Goal: Transaction & Acquisition: Purchase product/service

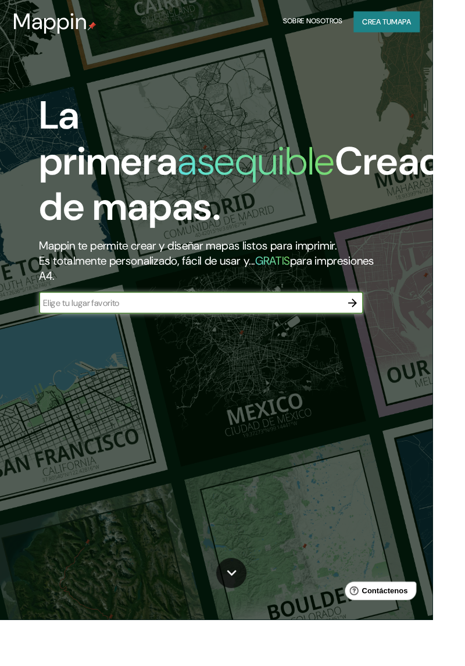
click at [442, 21] on font "mapa" at bounding box center [431, 23] width 21 height 10
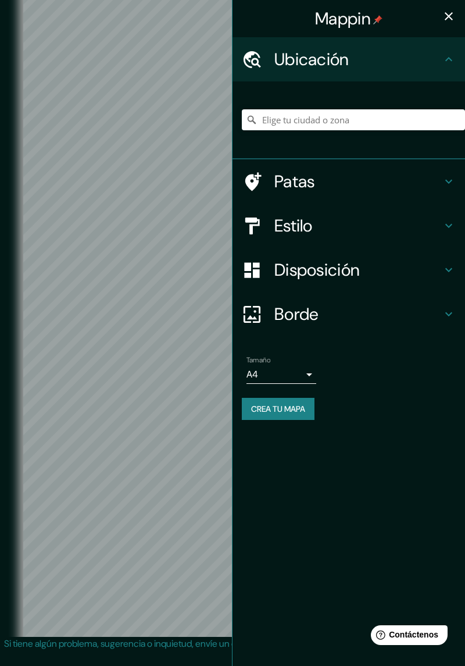
click at [273, 229] on div at bounding box center [258, 226] width 33 height 20
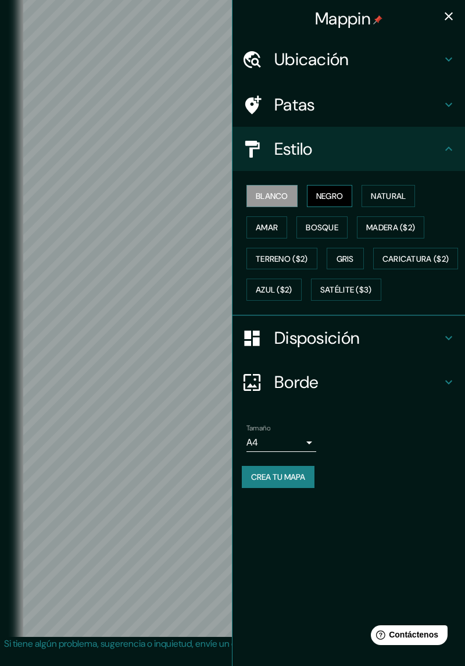
click at [323, 196] on font "Negro" at bounding box center [329, 196] width 27 height 10
click at [443, 158] on div "Estilo" at bounding box center [349, 149] width 233 height 44
click at [450, 19] on icon "button" at bounding box center [449, 16] width 8 height 8
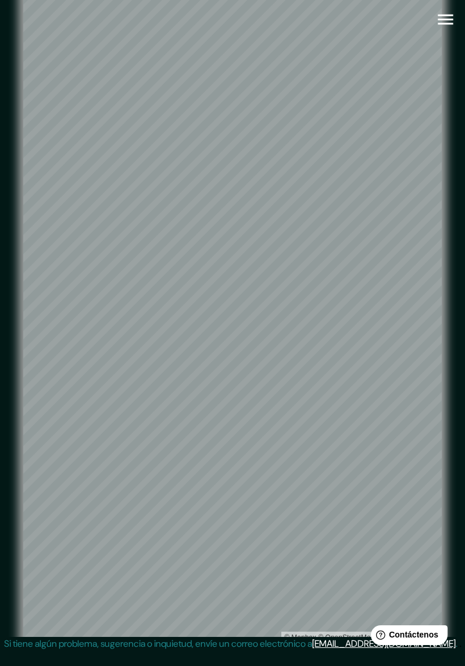
click at [442, 27] on icon "button" at bounding box center [446, 19] width 20 height 20
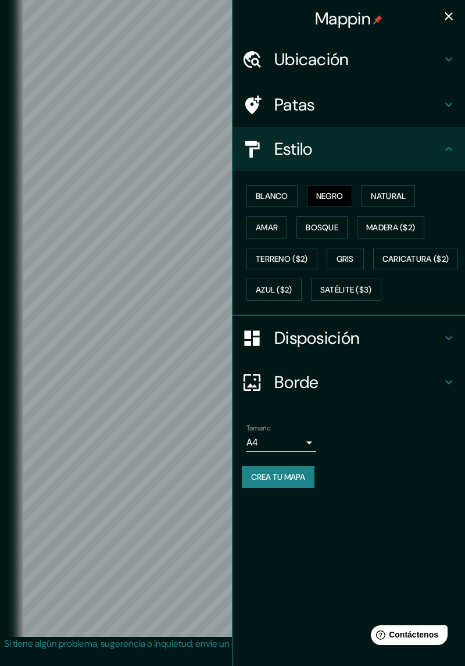
click at [296, 464] on body "Mappin Ubicación Patas Estilo Blanco Negro Natural Amar Bosque Madera ($2) Terr…" at bounding box center [232, 333] width 465 height 666
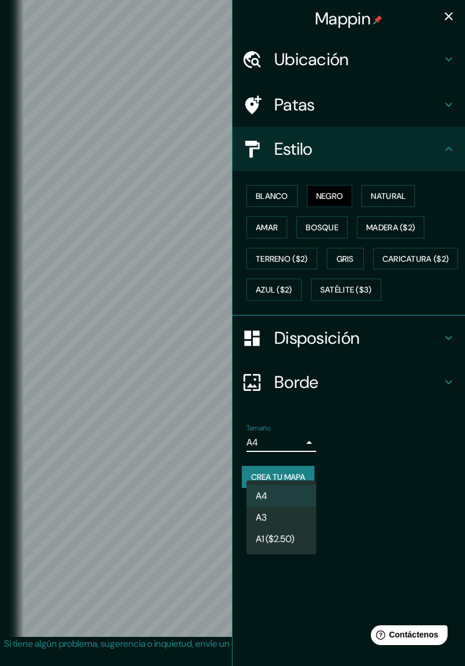
click at [307, 475] on div at bounding box center [232, 333] width 465 height 666
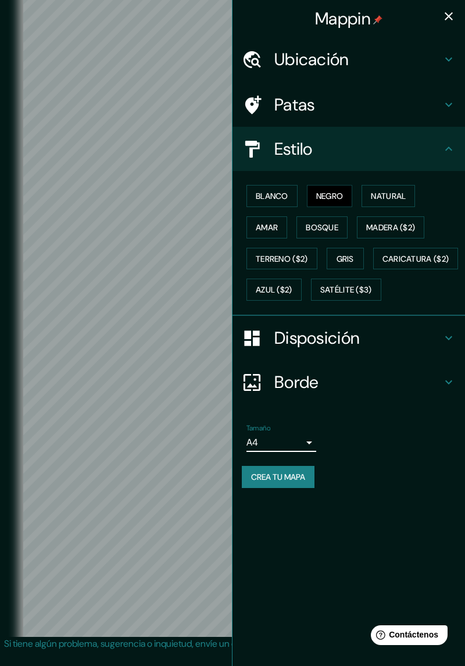
click at [293, 482] on font "Crea tu mapa" at bounding box center [278, 477] width 54 height 10
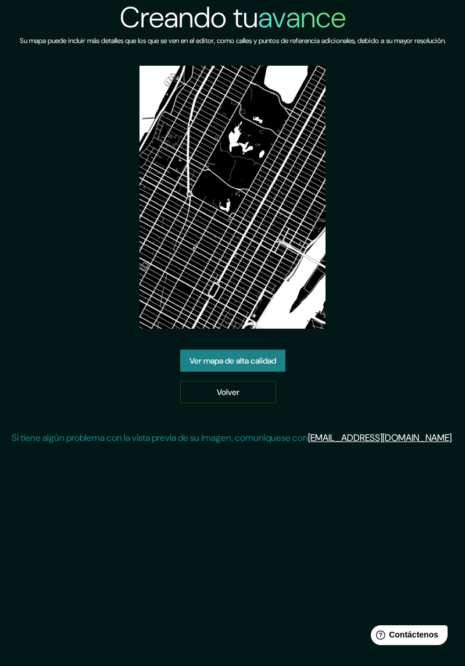
click at [257, 161] on img at bounding box center [233, 197] width 186 height 263
click at [199, 268] on img at bounding box center [233, 197] width 186 height 263
click at [282, 246] on img at bounding box center [233, 197] width 186 height 263
click at [273, 247] on img at bounding box center [233, 197] width 186 height 263
click at [258, 254] on img at bounding box center [233, 197] width 186 height 263
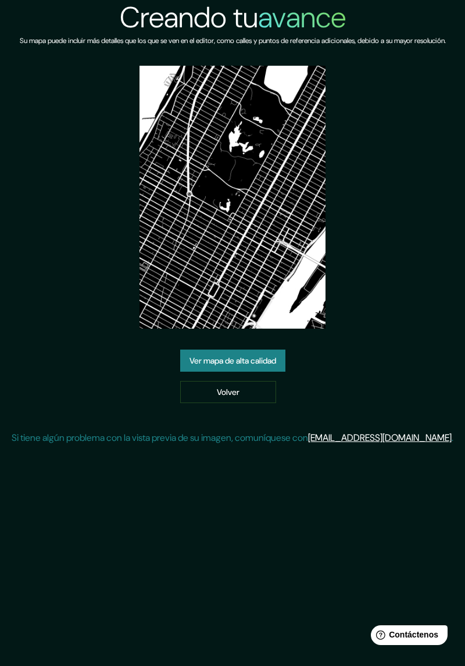
click at [208, 366] on font "Ver mapa de alta calidad" at bounding box center [233, 360] width 87 height 10
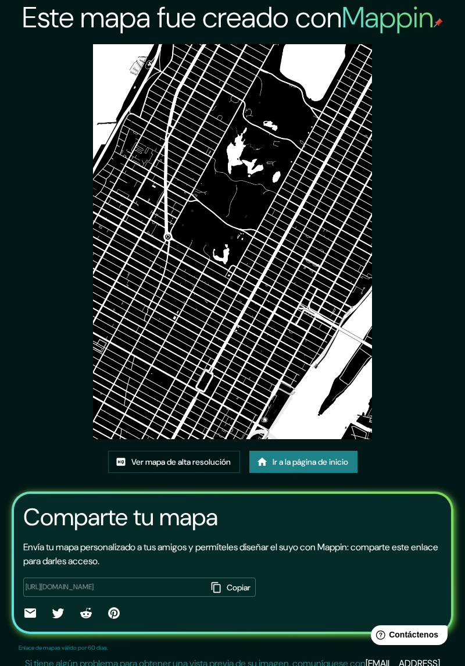
click at [280, 461] on font "Ir a la página de inicio" at bounding box center [311, 462] width 76 height 10
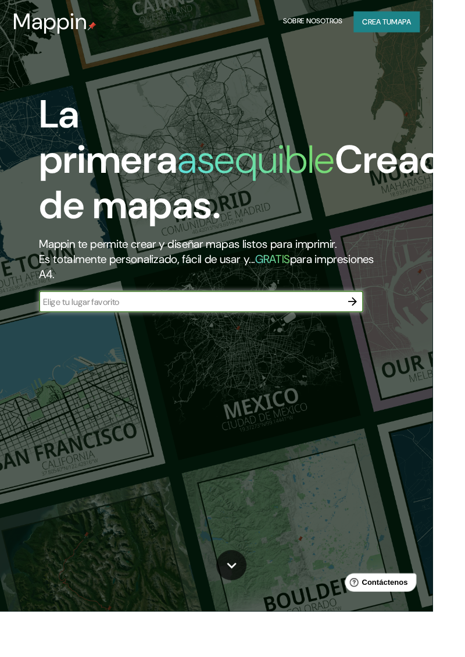
click at [442, 29] on font "mapa" at bounding box center [431, 23] width 21 height 10
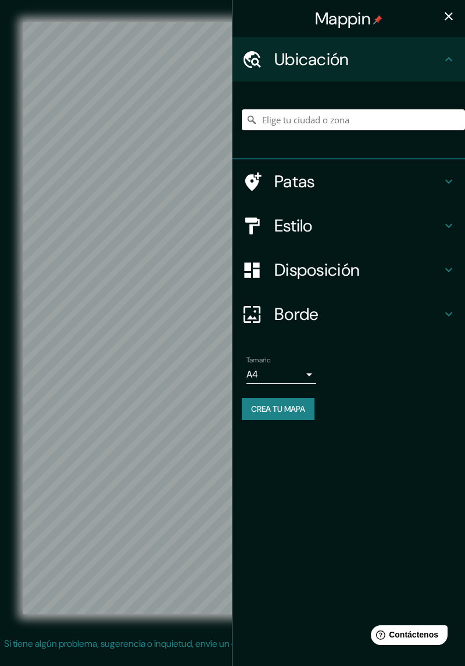
click at [366, 122] on input "Elige tu ciudad o zona" at bounding box center [353, 119] width 223 height 21
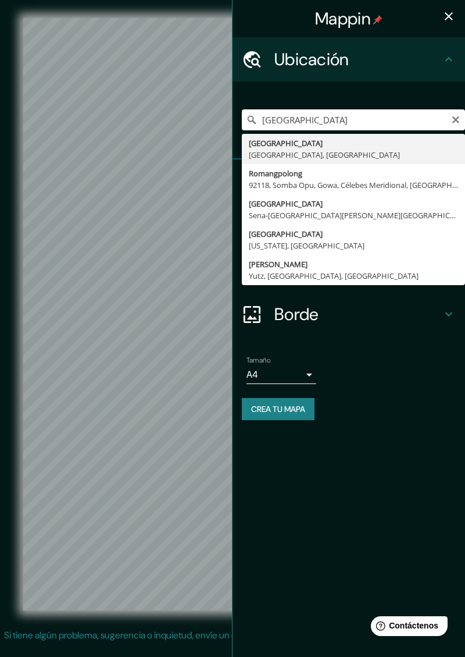
type input "[GEOGRAPHIC_DATA], [GEOGRAPHIC_DATA], [GEOGRAPHIC_DATA]"
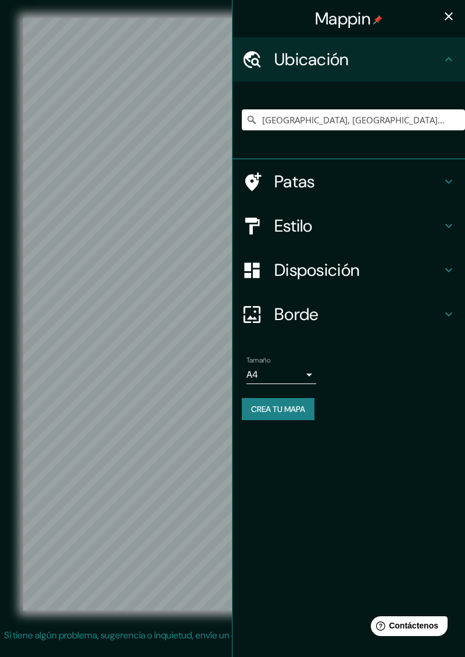
click at [440, 26] on div "Mappin" at bounding box center [349, 18] width 233 height 37
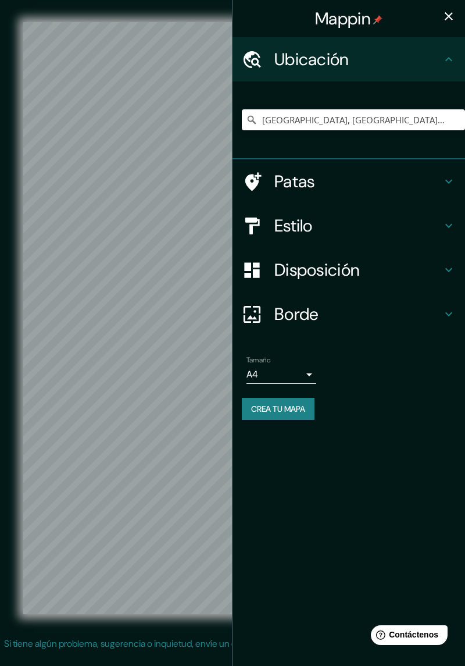
click at [446, 19] on icon "button" at bounding box center [449, 16] width 8 height 8
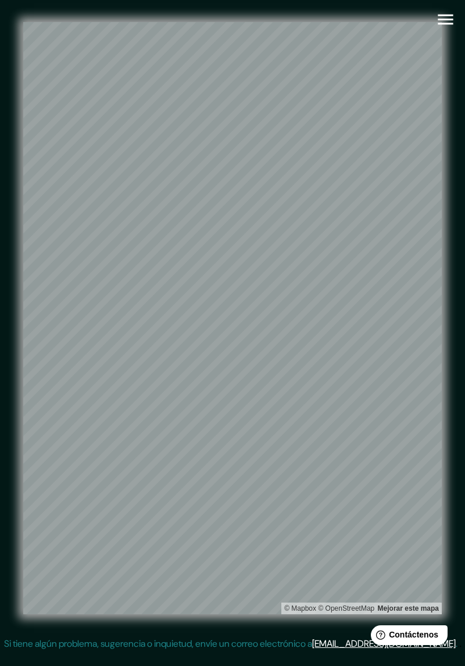
click at [447, 17] on icon "button" at bounding box center [446, 19] width 20 height 20
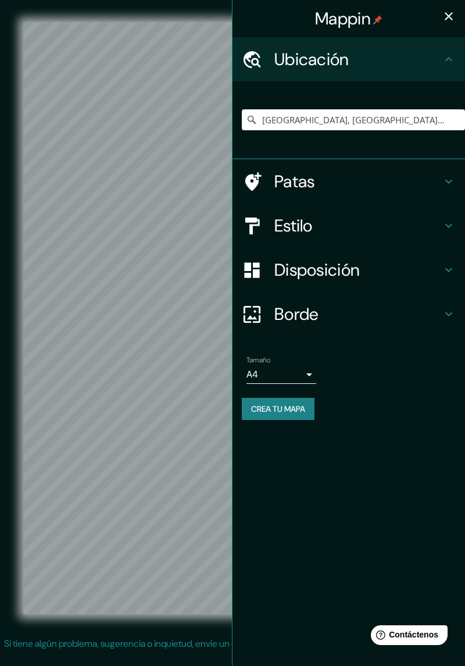
click at [326, 228] on h4 "Estilo" at bounding box center [359, 225] width 168 height 21
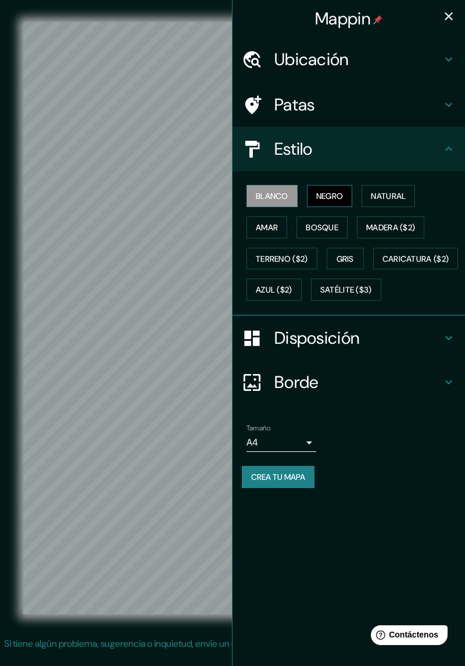
click at [334, 199] on font "Negro" at bounding box center [329, 196] width 27 height 10
click at [446, 16] on icon "button" at bounding box center [449, 16] width 14 height 14
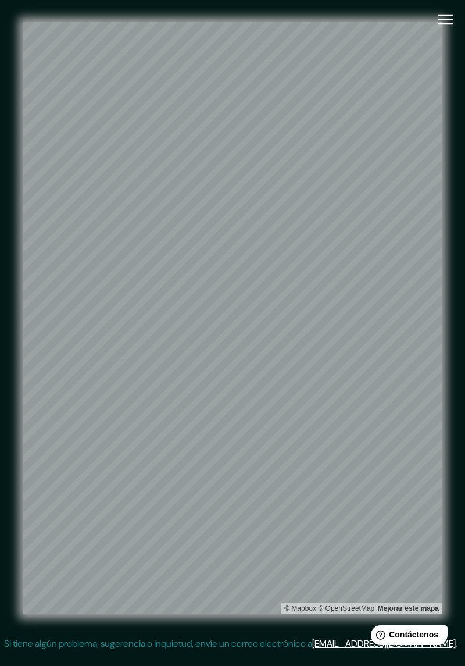
click at [446, 16] on icon "button" at bounding box center [445, 20] width 15 height 10
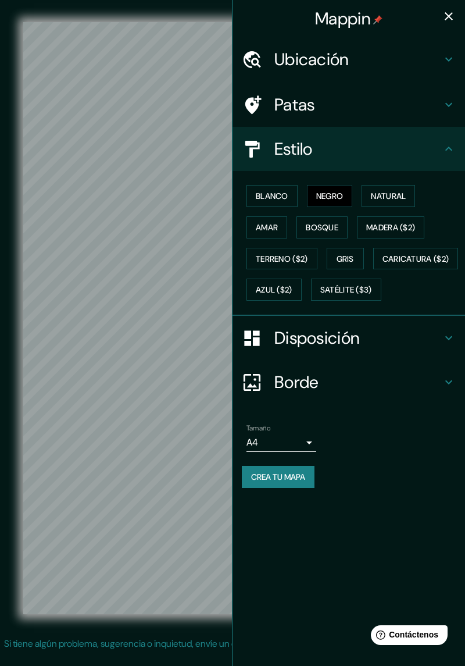
click at [291, 482] on font "Crea tu mapa" at bounding box center [278, 477] width 54 height 10
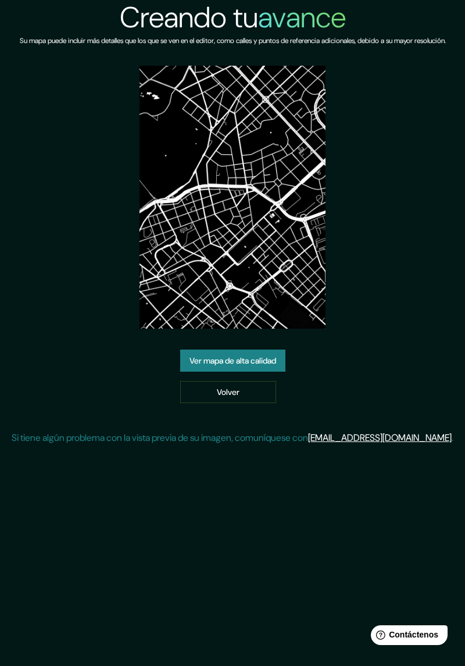
click at [265, 366] on font "Ver mapa de alta calidad" at bounding box center [233, 360] width 87 height 10
